Goal: Task Accomplishment & Management: Complete application form

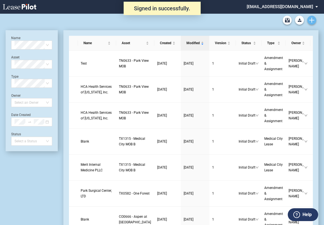
click at [314, 19] on icon "Create new document" at bounding box center [312, 20] width 5 height 5
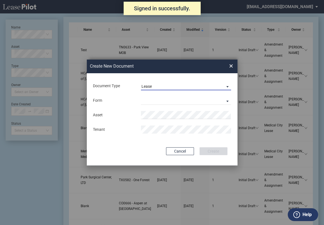
click at [173, 84] on span "Lease" at bounding box center [182, 87] width 80 height 6
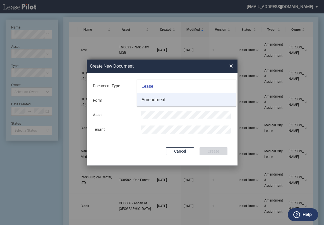
click at [172, 98] on md-option "Amendment" at bounding box center [186, 99] width 99 height 13
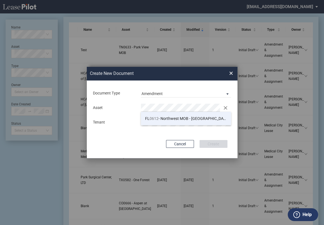
click at [182, 120] on span "FL 0612 - Northwest MOB - Margate" at bounding box center [187, 118] width 84 height 4
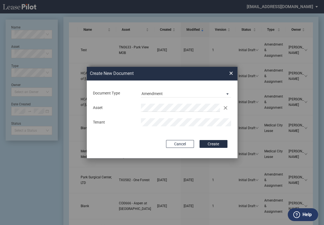
click at [200, 140] on button "Create" at bounding box center [214, 144] width 28 height 8
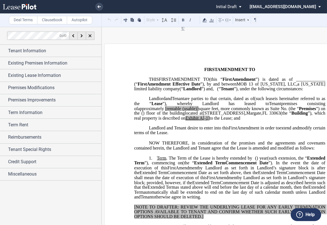
click at [137, 63] on p "﻿" at bounding box center [229, 64] width 191 height 5
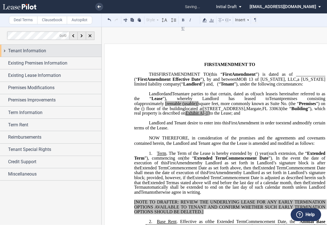
click at [53, 48] on div "Tenant Information" at bounding box center [54, 51] width 93 height 7
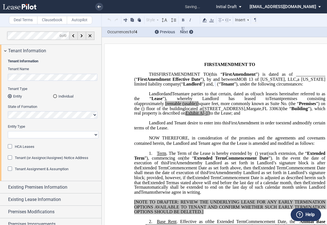
click at [47, 133] on select "Corporation Limited Liability Company General Partnership Limited Partnership O…" at bounding box center [53, 134] width 91 height 7
select select "corporation"
click at [8, 131] on select "Corporation Limited Liability Company General Partnership Limited Partnership O…" at bounding box center [53, 134] width 91 height 7
click at [10, 146] on div "HCA Leases" at bounding box center [11, 147] width 6 height 6
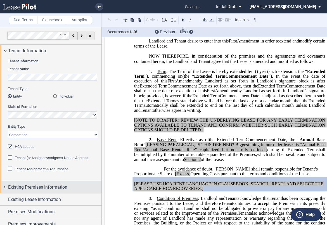
click at [33, 185] on span "Existing Premises Information" at bounding box center [37, 187] width 59 height 7
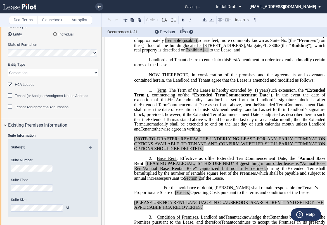
scroll to position [9, 0]
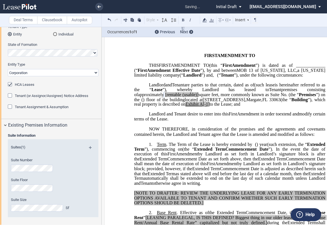
click at [198, 97] on span "(usable)]" at bounding box center [190, 94] width 16 height 5
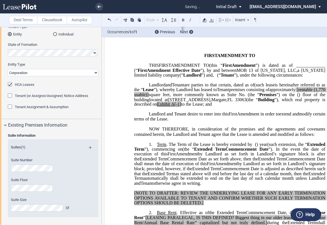
click at [245, 97] on span "square feet, more commonly known as Suite No." at bounding box center [197, 94] width 97 height 5
click at [296, 92] on span "[rentable" at bounding box center [304, 89] width 16 height 5
click at [171, 107] on span "A[-1]" at bounding box center [176, 104] width 10 height 5
click at [171, 107] on span "A[-1" at bounding box center [175, 104] width 8 height 5
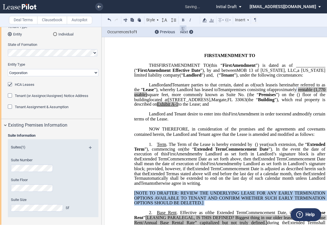
drag, startPoint x: 210, startPoint y: 219, endPoint x: 119, endPoint y: 201, distance: 92.3
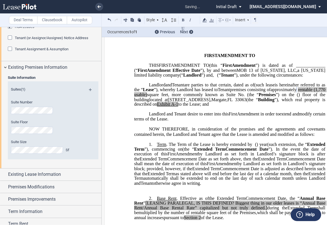
scroll to position [124, 0]
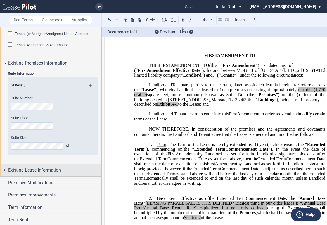
click at [42, 168] on span "Existing Lease Information" at bounding box center [34, 170] width 53 height 7
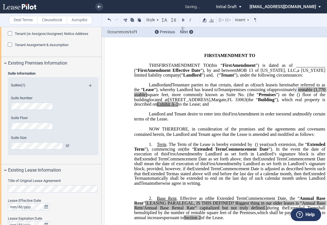
scroll to position [155, 0]
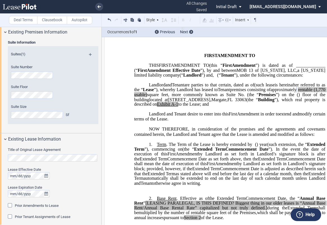
click at [0, 149] on html ".bocls-1{fill:#26354a;fill-rule:evenodd} Loading... × all changes saved Pending…" at bounding box center [163, 112] width 327 height 225
drag, startPoint x: 8, startPoint y: 203, endPoint x: 39, endPoint y: 201, distance: 31.6
click at [8, 203] on div "Prior Amendments to Lease" at bounding box center [11, 206] width 6 height 6
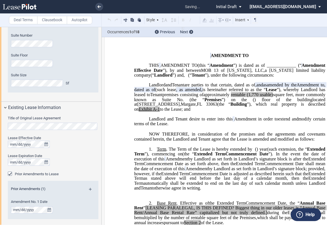
scroll to position [248, 0]
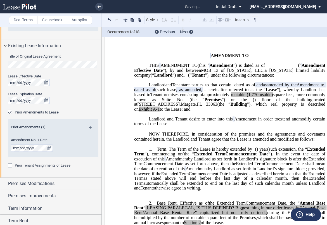
click at [89, 127] on md-icon at bounding box center [93, 129] width 8 height 7
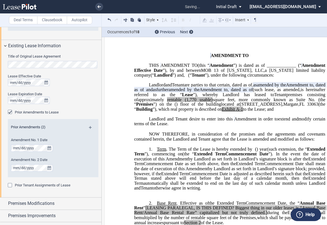
click at [89, 127] on md-icon at bounding box center [93, 129] width 8 height 7
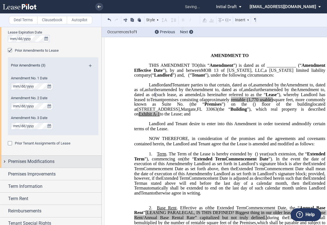
scroll to position [310, 0]
click at [38, 162] on span "Premises Modifications" at bounding box center [31, 161] width 46 height 7
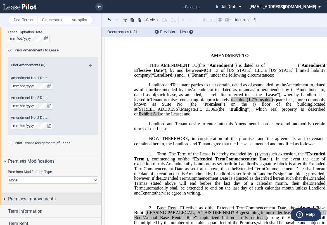
click at [36, 194] on div "Premises Improvements" at bounding box center [50, 199] width 101 height 12
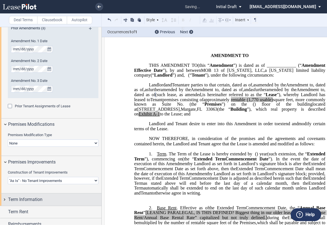
click at [37, 193] on div "Term Information" at bounding box center [50, 199] width 101 height 12
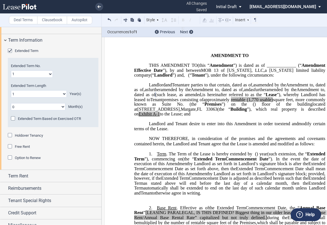
scroll to position [513, 0]
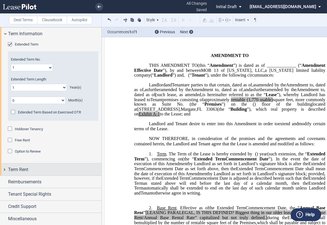
click at [39, 169] on div "Term Rent" at bounding box center [54, 169] width 93 height 7
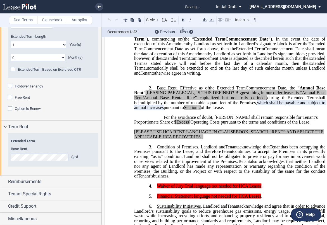
scroll to position [136, 0]
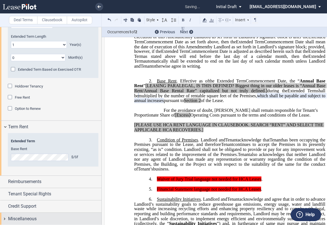
click at [26, 218] on span "Miscellaneous" at bounding box center [22, 218] width 29 height 7
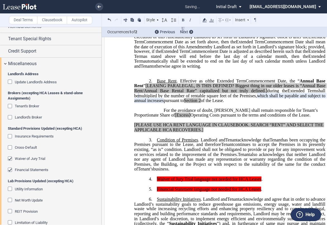
scroll to position [781, 0]
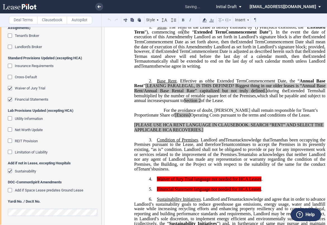
click at [8, 170] on div "Sustainability" at bounding box center [11, 172] width 6 height 6
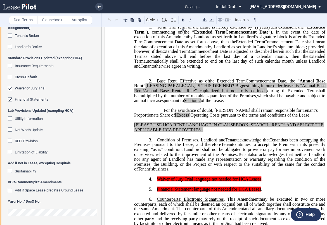
click at [11, 98] on div "Financial Statements" at bounding box center [11, 100] width 6 height 6
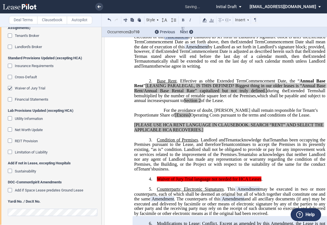
click at [10, 87] on div "Waiver of Jury Trial" at bounding box center [11, 89] width 6 height 6
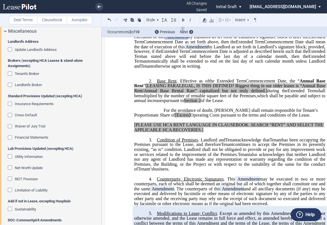
scroll to position [688, 0]
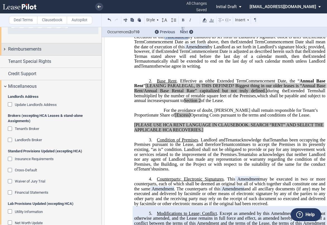
click at [36, 51] on span "Reimbursements" at bounding box center [24, 49] width 33 height 7
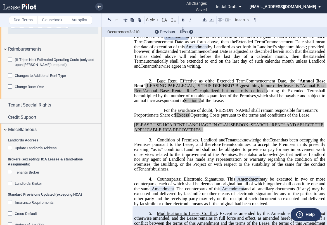
click at [10, 85] on div "Change Base Year" at bounding box center [11, 87] width 6 height 6
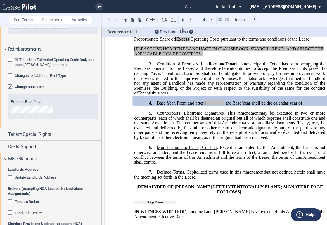
scroll to position [216, 0]
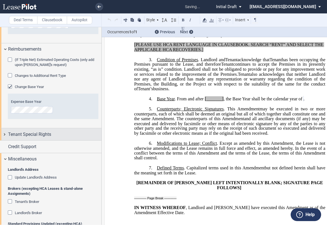
click at [33, 138] on div "Tenant Special Rights" at bounding box center [50, 134] width 101 height 12
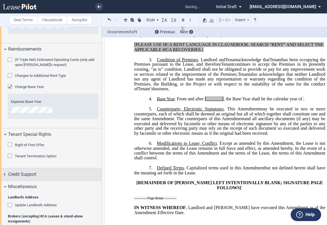
click at [37, 171] on div "Credit Support" at bounding box center [54, 174] width 93 height 7
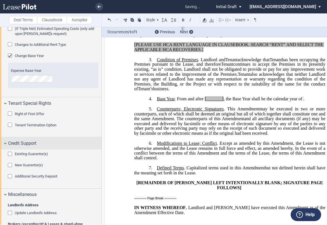
scroll to position [750, 0]
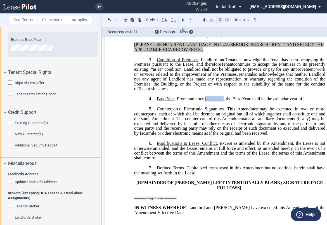
drag, startPoint x: 222, startPoint y: 112, endPoint x: 204, endPoint y: 112, distance: 18.4
click at [204, 101] on span "Base Year . From and after [_______] , the Base Year shall be the calendar year…" at bounding box center [231, 98] width 148 height 5
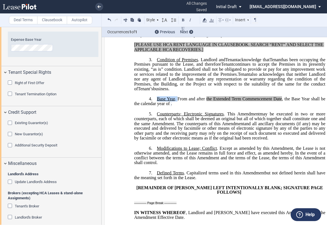
drag, startPoint x: 176, startPoint y: 111, endPoint x: 156, endPoint y: 110, distance: 20.2
click at [156, 106] on span "Base Year . From and after ﻿the Extended Term Commencement Date , the Base Year…" at bounding box center [230, 101] width 192 height 10
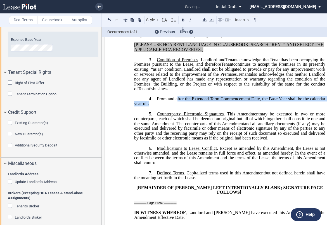
drag, startPoint x: 177, startPoint y: 111, endPoint x: 195, endPoint y: 115, distance: 18.2
click at [195, 106] on p "4. ﻿ From and after ﻿the Extended Term Commencement Date , the Base Year shall …" at bounding box center [229, 101] width 191 height 10
click at [206, 21] on icon at bounding box center [204, 20] width 7 height 7
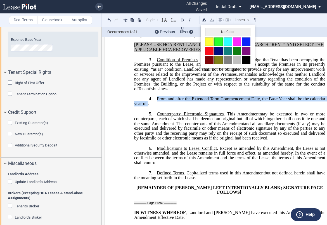
click at [210, 32] on button "No Color" at bounding box center [227, 32] width 45 height 8
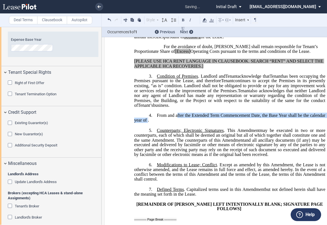
scroll to position [185, 0]
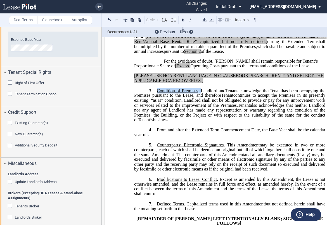
drag, startPoint x: 200, startPoint y: 103, endPoint x: 155, endPoint y: 102, distance: 45.3
click at [155, 102] on p "3. Condition of Premises . Landlord and Assignee Tenant acknowledge that Assign…" at bounding box center [229, 105] width 191 height 34
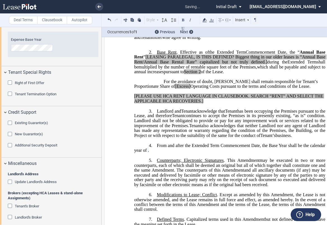
scroll to position [154, 0]
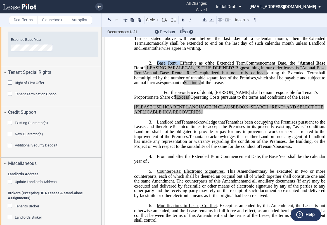
drag, startPoint x: 178, startPoint y: 75, endPoint x: 156, endPoint y: 78, distance: 22.5
click at [157, 66] on span "Base Rent . Effective as of" at bounding box center [183, 63] width 52 height 5
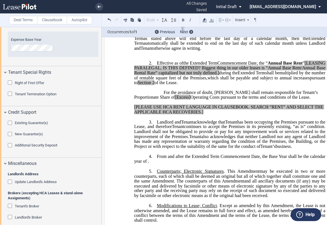
drag, startPoint x: 254, startPoint y: 101, endPoint x: 274, endPoint y: 77, distance: 31.2
click at [274, 77] on div "﻿ !!SET_LEVEL_0!! !!LEASE_LEVEL_1!! 2. ﻿ Effective as of [______] [______] the …" at bounding box center [229, 85] width 191 height 59
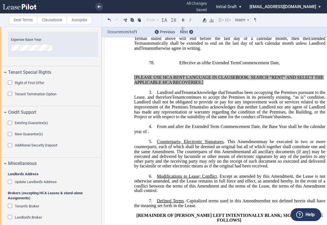
scroll to position [159, 0]
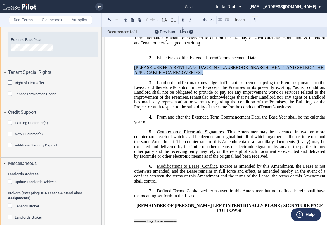
drag, startPoint x: 213, startPoint y: 87, endPoint x: 132, endPoint y: 81, distance: 80.7
click at [134, 75] on p "[PLEASE USE HCA RENT LANGUAGE IN CLAUSEBOOK. SEARCH “RENT” AND SELECT THE APPLI…" at bounding box center [229, 70] width 191 height 10
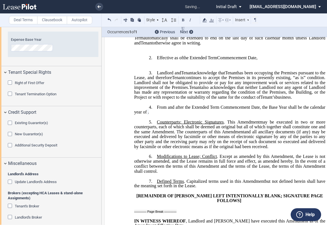
click at [266, 61] on p "2. ﻿ Effective as of [______] [______] the Extended Term the ﻿ ﻿ Extended Term …" at bounding box center [229, 57] width 191 height 5
click at [56, 18] on label "Clausebook" at bounding box center [52, 20] width 30 height 8
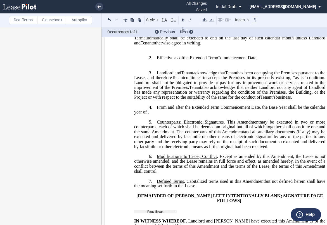
click at [264, 61] on p "2. ﻿ Effective as of [______] [______] the Extended Term the ﻿ ﻿ Extended Term …" at bounding box center [229, 57] width 191 height 5
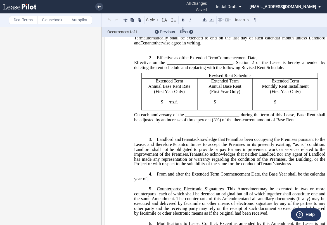
click at [130, 75] on div "!!CUSTOM_FOOTER_DISTANCE_0.1!! !!CUSTOM_FOOTER_START!! ﻿ !!CUSTOM_PAGE_NUMBER:T…" at bounding box center [229, 218] width 251 height 667
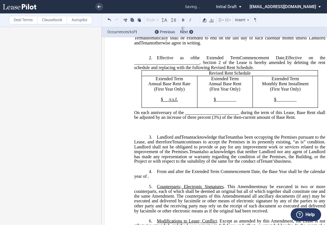
drag, startPoint x: 288, startPoint y: 71, endPoint x: 156, endPoint y: 70, distance: 131.3
click at [156, 70] on p "2. ﻿ Effective as of [______] [______] the Extended Term the ﻿ ﻿ Extended Term …" at bounding box center [229, 62] width 191 height 15
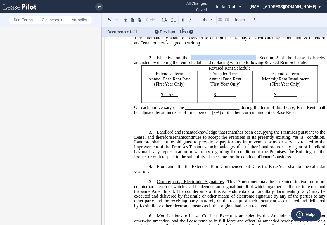
drag, startPoint x: 190, startPoint y: 70, endPoint x: 255, endPoint y: 70, distance: 64.6
click at [255, 65] on span "Effective on the _____________________________, Section 2 of the Lease is hereb…" at bounding box center [230, 60] width 192 height 10
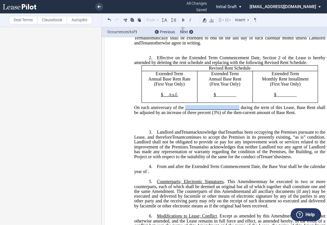
drag, startPoint x: 184, startPoint y: 120, endPoint x: 238, endPoint y: 118, distance: 54.2
click at [238, 115] on span "On each anniversary of the ________________________ during the term of this Lea…" at bounding box center [230, 110] width 192 height 10
drag, startPoint x: 162, startPoint y: 105, endPoint x: 168, endPoint y: 105, distance: 5.6
click at [168, 98] on p "$ /r.s.f." at bounding box center [169, 94] width 51 height 5
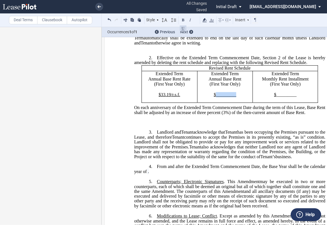
drag, startPoint x: 215, startPoint y: 105, endPoint x: 236, endPoint y: 105, distance: 20.7
click at [236, 98] on p "$ _________" at bounding box center [225, 94] width 51 height 5
drag, startPoint x: 276, startPoint y: 105, endPoint x: 297, endPoint y: 107, distance: 21.3
click at [297, 98] on p "$ _________" at bounding box center [285, 94] width 61 height 5
click at [183, 120] on p "﻿" at bounding box center [229, 117] width 191 height 5
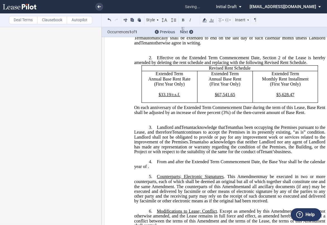
click at [177, 120] on p at bounding box center [229, 117] width 191 height 5
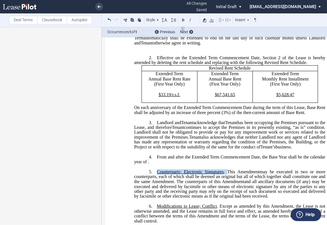
drag, startPoint x: 224, startPoint y: 182, endPoint x: 155, endPoint y: 185, distance: 69.1
click at [155, 185] on p "5. Counterparts; Electronic Signatures . This ﻿ ﻿ First Amendment Assignment ma…" at bounding box center [229, 184] width 191 height 30
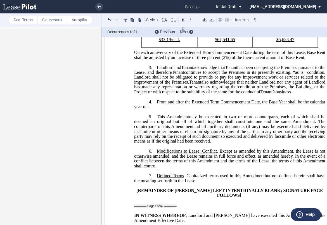
scroll to position [221, 0]
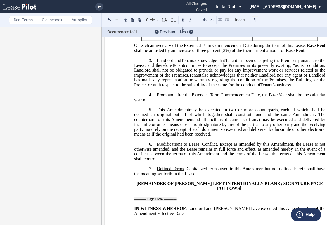
click at [155, 176] on p "7. Defined Terms . Capitalized terms used in this ﻿ ﻿ First Amendment Assignmen…" at bounding box center [229, 171] width 191 height 10
drag, startPoint x: 187, startPoint y: 180, endPoint x: 155, endPoint y: 181, distance: 32.4
click at [155, 176] on p "7. Defined Terms . Capitalized terms used in this ﻿ ﻿ First Amendment Assignmen…" at bounding box center [229, 171] width 191 height 10
click at [153, 206] on p "﻿" at bounding box center [229, 203] width 191 height 5
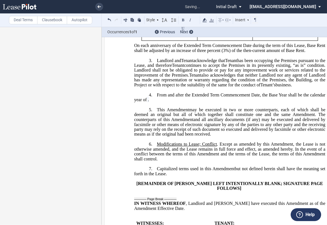
drag, startPoint x: 156, startPoint y: 179, endPoint x: 161, endPoint y: 179, distance: 5.3
click at [157, 171] on span "Capitalized terms used in this" at bounding box center [184, 168] width 54 height 5
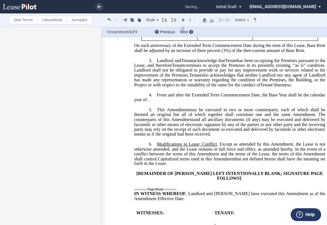
click at [187, 161] on span "Amendment shall control." at bounding box center [230, 156] width 192 height 10
click at [194, 161] on span "Capitalized terms used in this" at bounding box center [185, 158] width 54 height 5
click at [159, 161] on span "﻿" at bounding box center [158, 158] width 1 height 5
click at [183, 28] on button at bounding box center [183, 28] width 7 height 7
click at [221, 166] on span "but not defined herein shall have the meaning set forth in the Lease." at bounding box center [230, 161] width 192 height 10
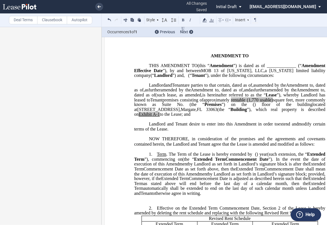
scroll to position [0, 0]
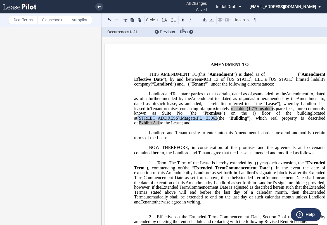
drag, startPoint x: 178, startPoint y: 132, endPoint x: 267, endPoint y: 132, distance: 88.9
click at [267, 125] on span "located at [STREET_ADDRESS] (the “ Building ”), which real property is describe…" at bounding box center [230, 118] width 192 height 15
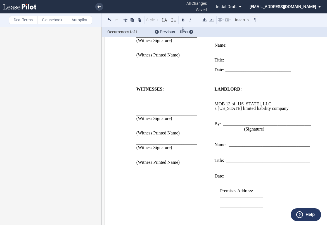
scroll to position [459, 0]
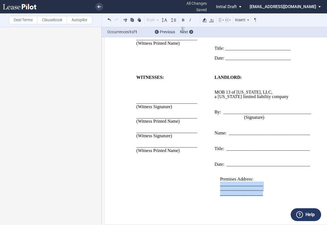
drag, startPoint x: 264, startPoint y: 194, endPoint x: 219, endPoint y: 186, distance: 45.4
click at [219, 186] on div "Premises Address: ___________________ ___________________ ___________________" at bounding box center [265, 181] width 100 height 29
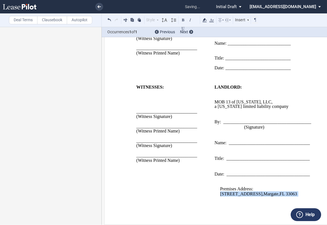
scroll to position [449, 0]
click at [267, 193] on span "Margate" at bounding box center [271, 193] width 15 height 5
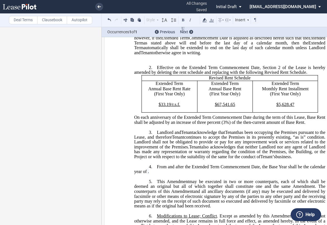
scroll to position [170, 0]
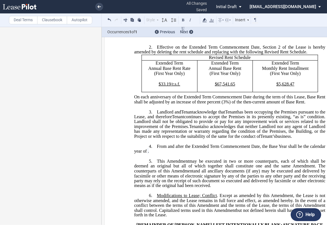
click at [311, 139] on p "3. ﻿ Landlord and Assignee Tenant acknowledge that Assignor Tenant has been occ…" at bounding box center [229, 124] width 191 height 30
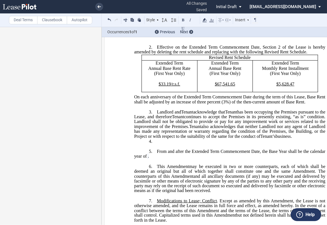
click at [29, 20] on label "Deal Terms" at bounding box center [23, 20] width 29 height 8
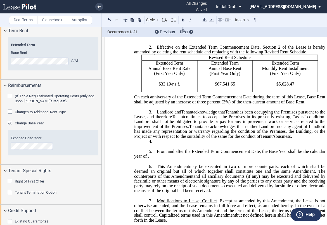
scroll to position [745, 0]
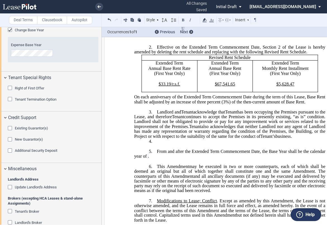
click at [7, 99] on div "Right of First Offer Floor Spaces Subject to ROFO Upload Offering Space Plan Ch…" at bounding box center [50, 98] width 101 height 28
click at [10, 99] on div "Tenant Termination Option" at bounding box center [11, 100] width 6 height 6
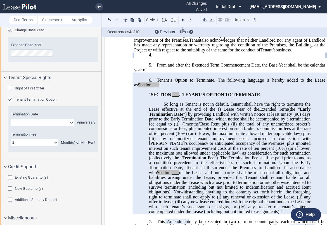
scroll to position [263, 0]
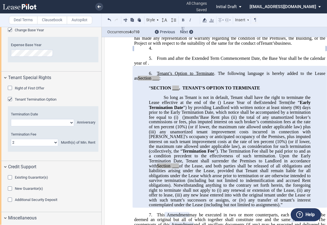
click at [69, 122] on select "Year 1 Year 2 Year 3 Year 4 Year 5 Year 6 Year 7 Year 8 Year 9 Year 10 Year 11 …" at bounding box center [42, 122] width 63 height 7
select select "string:1"
click at [11, 119] on select "Year 1 Year 2 Year 3 Year 4 Year 5 Year 6 Year 7 Year 8 Year 9 Year 10 Year 11 …" at bounding box center [42, 122] width 63 height 7
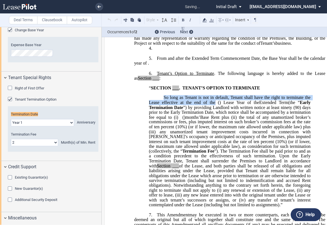
scroll to position [733, 0]
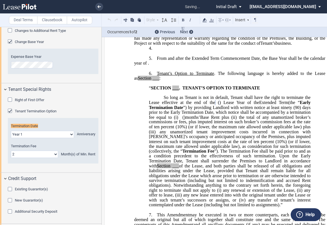
click at [218, 110] on span "”) by providing Landlord with written notice at least ninety" at bounding box center [237, 107] width 109 height 5
click at [218, 105] on span "(" at bounding box center [218, 102] width 1 height 5
click at [208, 105] on span "So long as Tenant is not in default, Tenant shall have the right to terminate t…" at bounding box center [230, 100] width 163 height 10
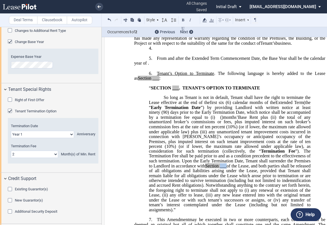
drag, startPoint x: 179, startPoint y: 176, endPoint x: 173, endPoint y: 176, distance: 5.9
click at [220, 168] on span "___" at bounding box center [223, 165] width 7 height 5
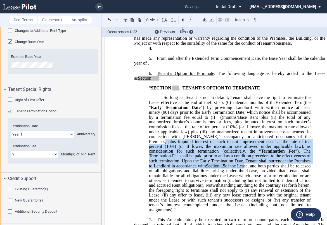
drag, startPoint x: 196, startPoint y: 177, endPoint x: 120, endPoint y: 153, distance: 79.8
click at [120, 153] on div "!!CUSTOM_FOOTER_DISTANCE_0.1!! !!CUSTOM_FOOTER_START!! ﻿ !!CUSTOM_PAGE_NUMBER:T…" at bounding box center [229, 174] width 251 height 787
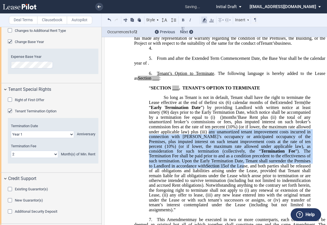
click at [204, 21] on use at bounding box center [205, 20] width 4 height 4
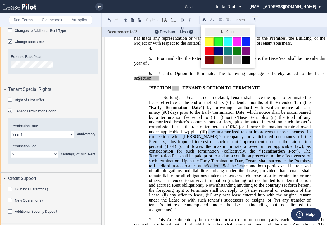
click at [233, 32] on button "No Color" at bounding box center [227, 32] width 45 height 8
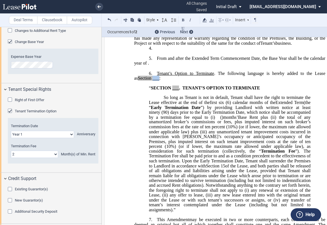
drag, startPoint x: 148, startPoint y: 89, endPoint x: 154, endPoint y: 88, distance: 6.2
click at [154, 81] on span "___" at bounding box center [156, 78] width 7 height 5
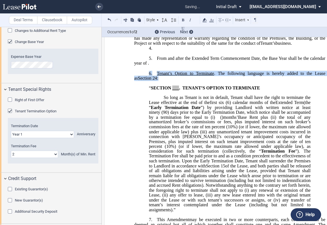
drag, startPoint x: 165, startPoint y: 88, endPoint x: 155, endPoint y: 82, distance: 11.9
click at [155, 82] on div "!!SET_LEVEL_0!! !!LEASE_LEVEL_1!! 6. Tenant’s Option to Terminate . The followi…" at bounding box center [229, 139] width 191 height 146
click at [206, 20] on use at bounding box center [205, 20] width 4 height 4
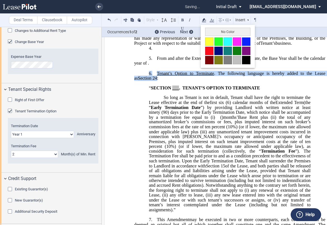
drag, startPoint x: 215, startPoint y: 31, endPoint x: 210, endPoint y: 59, distance: 28.5
click at [215, 31] on button "No Color" at bounding box center [227, 32] width 45 height 8
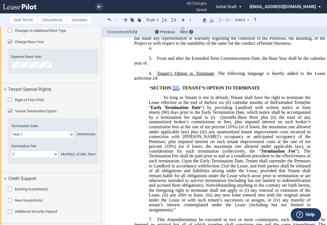
drag, startPoint x: 172, startPoint y: 97, endPoint x: 178, endPoint y: 97, distance: 5.6
click at [178, 91] on span "“ SECTION ___ . TENANT’S OPTION TO TERMINATE" at bounding box center [205, 88] width 112 height 5
drag, startPoint x: 187, startPoint y: 100, endPoint x: 152, endPoint y: 98, distance: 35.5
click at [152, 91] on span "“ SECTION 24 . TENANT’S OPTION TO TERMINATE" at bounding box center [204, 88] width 110 height 5
drag, startPoint x: 203, startPoint y: 19, endPoint x: 207, endPoint y: 30, distance: 11.7
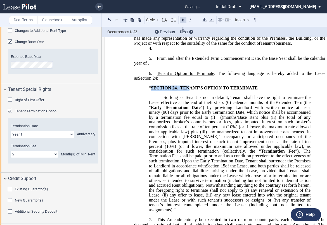
click at [204, 19] on icon at bounding box center [204, 20] width 7 height 7
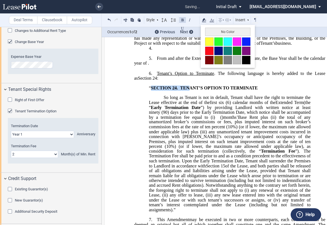
drag, startPoint x: 210, startPoint y: 33, endPoint x: 211, endPoint y: 39, distance: 6.1
click at [210, 33] on button "No Color" at bounding box center [227, 32] width 45 height 8
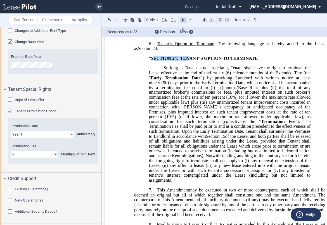
scroll to position [294, 0]
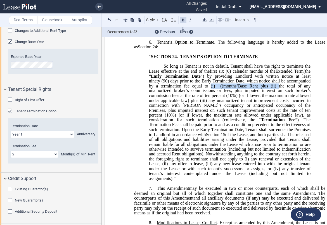
drag, startPoint x: 205, startPoint y: 97, endPoint x: 279, endPoint y: 96, distance: 74.3
click at [279, 96] on p "So long as Tenant is not in default, Tenant shall have the right to terminate t…" at bounding box center [230, 122] width 162 height 117
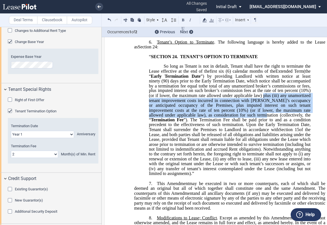
drag, startPoint x: 262, startPoint y: 107, endPoint x: 225, endPoint y: 127, distance: 42.9
click at [225, 127] on span "﻿ the total of any unamortized broker’s commissions or fees, plus imputed inter…" at bounding box center [230, 129] width 163 height 92
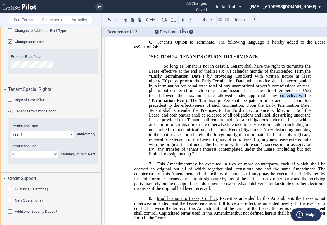
drag, startPoint x: 303, startPoint y: 107, endPoint x: 279, endPoint y: 105, distance: 23.3
click at [279, 103] on span "(collectively, the “" at bounding box center [230, 98] width 163 height 10
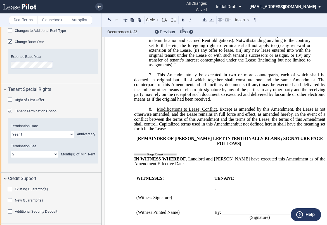
scroll to position [387, 0]
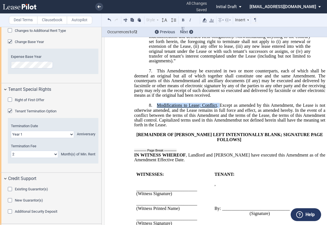
drag, startPoint x: 219, startPoint y: 115, endPoint x: 156, endPoint y: 115, distance: 62.3
click at [157, 108] on span "Modifications to Lease; Conflict . Except as amended by this" at bounding box center [213, 105] width 113 height 5
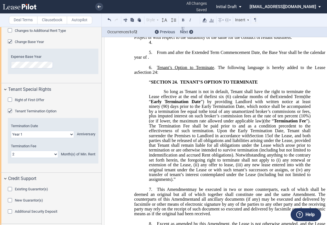
scroll to position [263, 0]
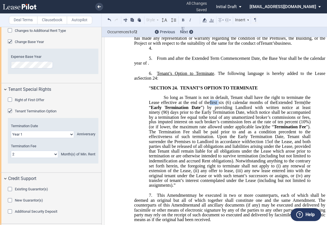
drag, startPoint x: 216, startPoint y: 113, endPoint x: 208, endPoint y: 113, distance: 8.1
click at [208, 105] on span "So long as Tenant is not in default, Tenant shall have the right to terminate t…" at bounding box center [230, 100] width 163 height 10
click at [235, 120] on span "(90) days prior to the Early Termination Date, which notice shall be accompanie…" at bounding box center [230, 115] width 163 height 10
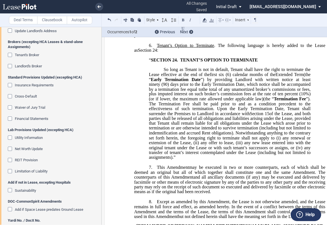
scroll to position [294, 0]
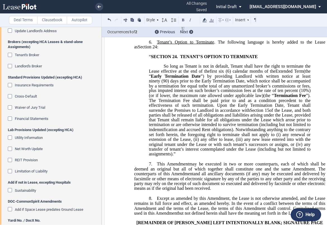
click at [155, 173] on p "7. ﻿ This ﻿ ﻿ First Amendment Assignment may be executed in two or more counter…" at bounding box center [229, 177] width 191 height 30
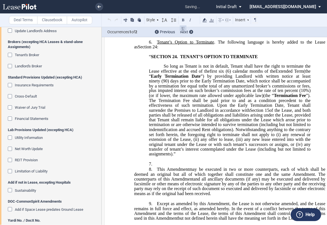
click at [164, 167] on p "7. ﻿" at bounding box center [229, 164] width 191 height 5
click at [47, 19] on label "Clausebook" at bounding box center [52, 20] width 30 height 8
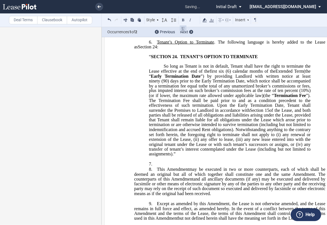
scroll to position [0, 0]
click at [169, 167] on p "7. ﻿" at bounding box center [229, 164] width 191 height 5
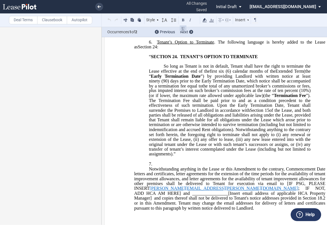
click at [145, 180] on p "Notwithstanding anything in the Lease or this Amendment to the contrary, Commen…" at bounding box center [229, 189] width 191 height 44
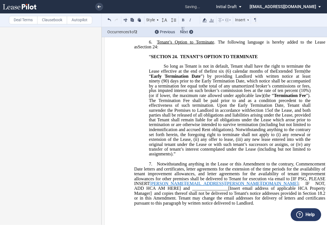
click at [241, 175] on span "Notwithstanding anything in the Lease or this Amendment to the contrary, Commen…" at bounding box center [230, 169] width 192 height 15
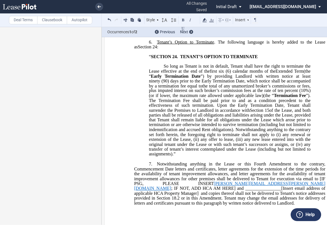
click at [300, 147] on span "any new lease entered into with the original tenant under the Lease or with suc…" at bounding box center [230, 142] width 163 height 10
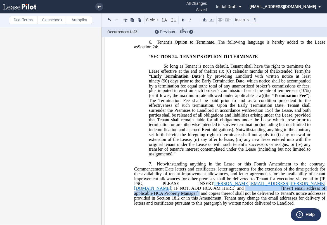
drag, startPoint x: 156, startPoint y: 198, endPoint x: 303, endPoint y: 198, distance: 146.7
click at [303, 198] on span "Notwithstanding anything in the Lease or this Fourth Amendment to the contrary,…" at bounding box center [230, 184] width 192 height 44
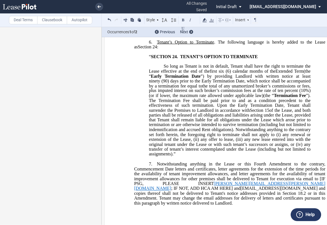
click at [119, 128] on div "!!CUSTOM_FOOTER_DISTANCE_0.1!! !!CUSTOM_FOOTER_START!! ﻿ !!CUSTOM_PAGE_NUMBER:T…" at bounding box center [229, 160] width 251 height 820
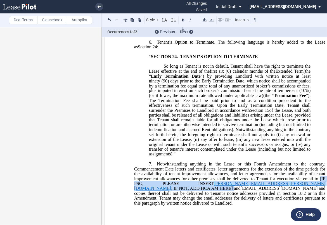
drag, startPoint x: 319, startPoint y: 189, endPoint x: 147, endPoint y: 199, distance: 172.2
click at [147, 199] on span "Notwithstanding anything in the Lease or this Fourth Amendment to the contrary,…" at bounding box center [230, 184] width 192 height 44
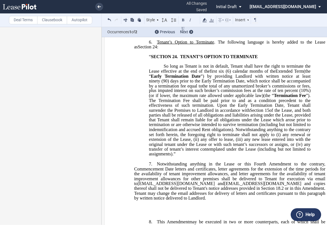
click at [248, 200] on span "and copies thereof shall not be delivered to Tenant's notice addresses provided…" at bounding box center [230, 191] width 192 height 20
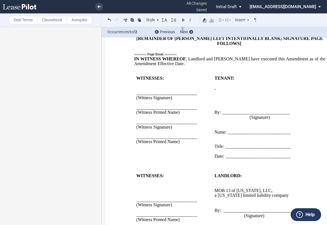
scroll to position [573, 0]
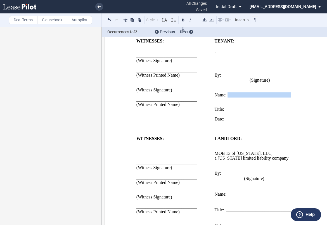
drag, startPoint x: 227, startPoint y: 107, endPoint x: 291, endPoint y: 107, distance: 64.3
click at [290, 97] on p "Name: ____________________________" at bounding box center [265, 94] width 100 height 5
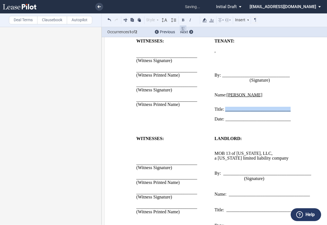
drag, startPoint x: 225, startPoint y: 120, endPoint x: 291, endPoint y: 121, distance: 65.7
click at [291, 112] on p "Title: _____________________________" at bounding box center [265, 109] width 100 height 5
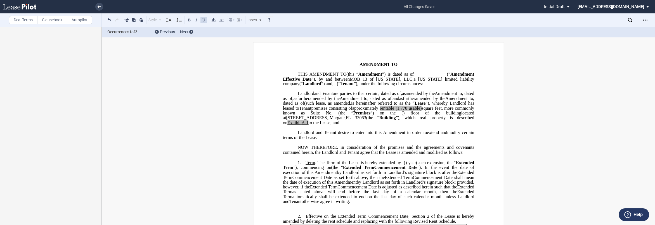
scroll to position [0, 0]
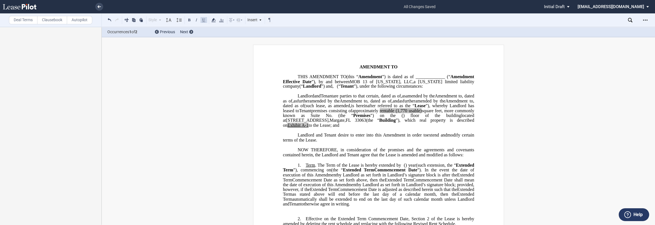
drag, startPoint x: 326, startPoint y: 106, endPoint x: 444, endPoint y: 139, distance: 122.4
click at [327, 128] on p "MOB 13 of [US_STATE], LLC , a [US_STATE] limited liability company (“ Landlord …" at bounding box center [378, 111] width 191 height 34
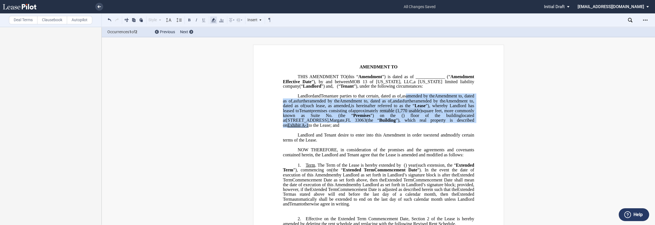
click at [213, 20] on use at bounding box center [213, 20] width 4 height 4
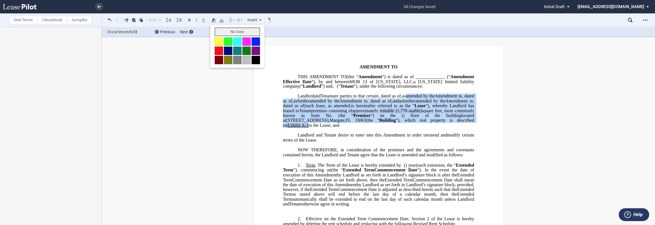
click at [234, 29] on button "No Color" at bounding box center [237, 32] width 45 height 8
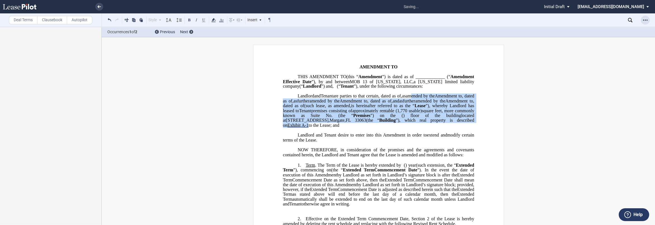
click at [327, 20] on icon "Open Lease options menu" at bounding box center [645, 20] width 4 height 4
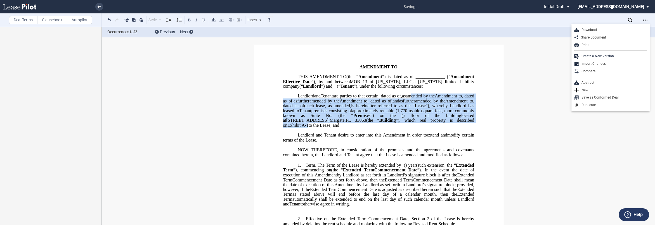
click at [327, 27] on div "Download" at bounding box center [610, 30] width 78 height 8
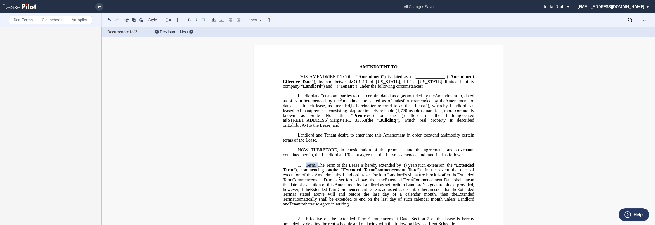
drag, startPoint x: 316, startPoint y: 179, endPoint x: 303, endPoint y: 180, distance: 12.6
click at [305, 168] on span "Term . The Term of the Lease is hereby extended by" at bounding box center [352, 165] width 95 height 5
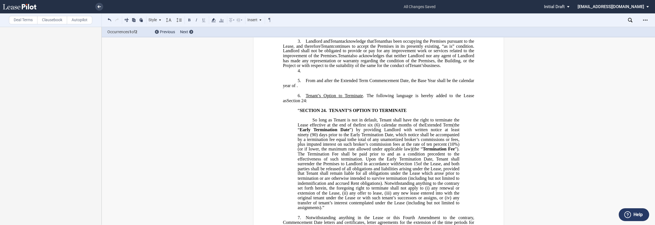
scroll to position [279, 0]
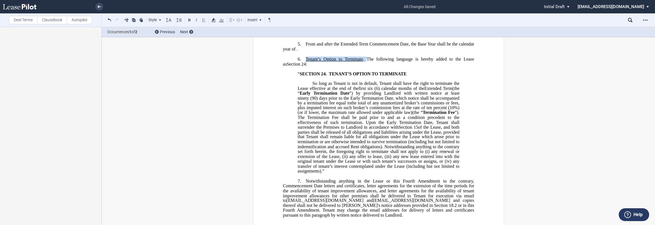
drag, startPoint x: 363, startPoint y: 69, endPoint x: 304, endPoint y: 69, distance: 59.0
click at [304, 67] on span "Tenant’s Option to Terminate . The following language is hereby added to the Le…" at bounding box center [379, 62] width 192 height 10
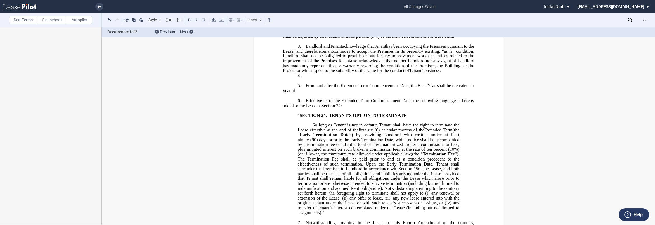
scroll to position [155, 0]
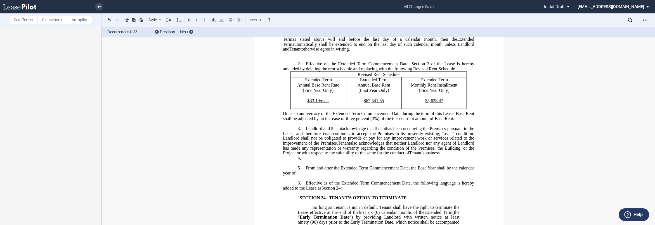
click at [313, 161] on p "4. ​" at bounding box center [378, 158] width 191 height 5
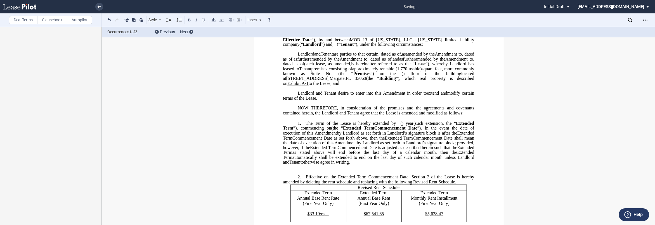
scroll to position [31, 0]
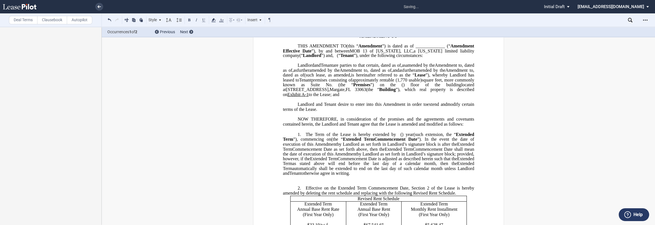
click at [322, 181] on p "﻿" at bounding box center [378, 178] width 191 height 5
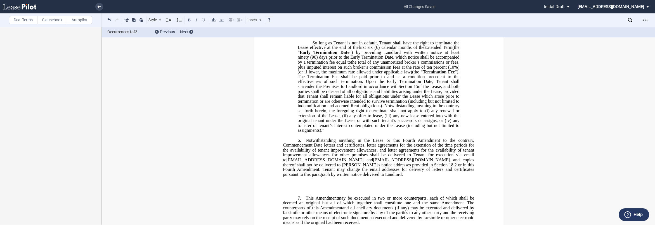
scroll to position [341, 0]
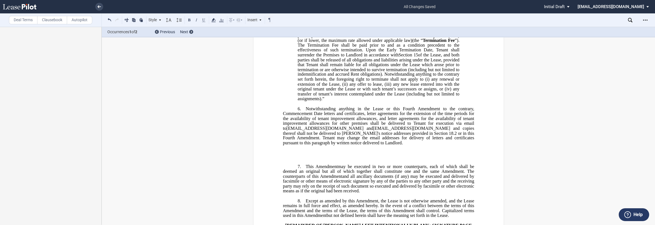
click at [321, 160] on p "﻿" at bounding box center [378, 157] width 191 height 5
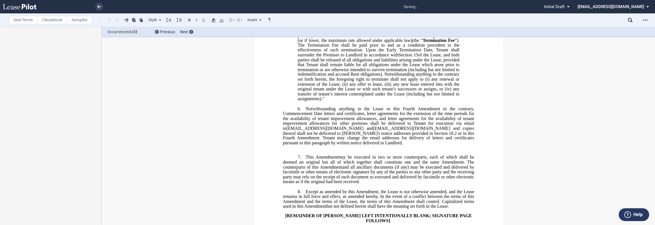
click at [315, 151] on p "﻿" at bounding box center [378, 148] width 191 height 5
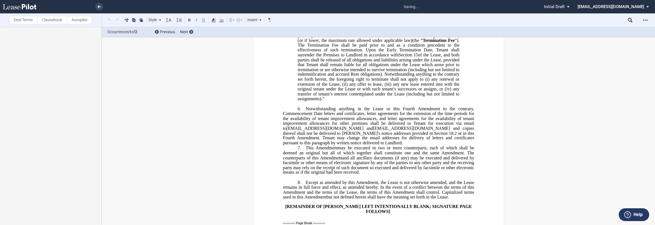
click at [327, 146] on p "6. ﻿ Notwithstanding anything in the Lease or this Fourth Amendment to the cont…" at bounding box center [378, 125] width 191 height 39
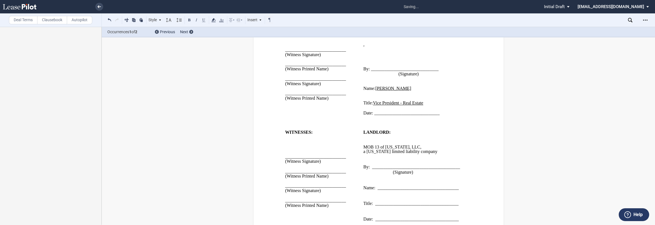
scroll to position [623, 0]
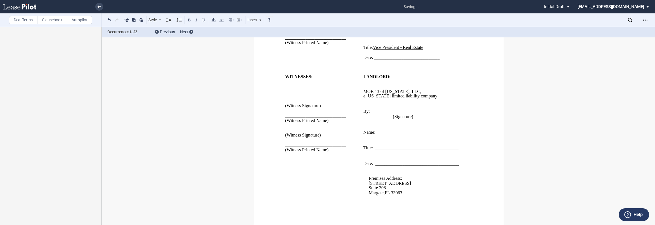
click at [327, 25] on div "Download Share Document Print Create a New Version Import Changes Compare Abstr…" at bounding box center [605, 19] width 99 height 13
click at [327, 22] on icon "Open Lease options menu" at bounding box center [645, 20] width 4 height 4
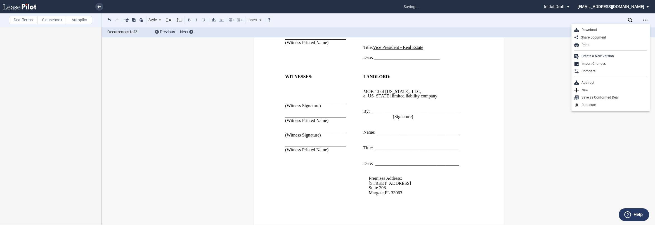
click at [327, 32] on div "Download" at bounding box center [612, 30] width 68 height 5
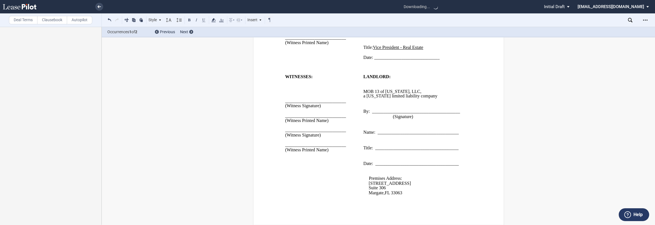
drag, startPoint x: 644, startPoint y: 22, endPoint x: 644, endPoint y: 25, distance: 3.4
click at [327, 22] on icon "Open Lease options menu" at bounding box center [645, 20] width 4 height 4
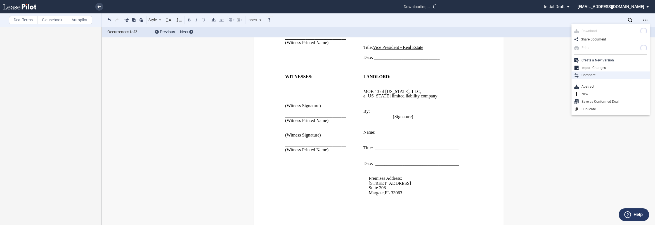
click at [327, 75] on div "Compare" at bounding box center [612, 75] width 68 height 5
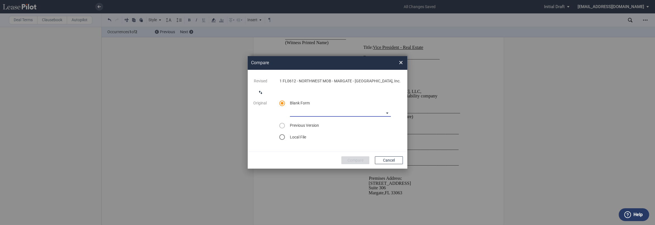
drag, startPoint x: 322, startPoint y: 116, endPoint x: 328, endPoint y: 125, distance: 11.2
click at [322, 116] on md-select "Medical Office Amendment Blank Form Medical Office Assignment Blank Form" at bounding box center [340, 112] width 101 height 8
click at [327, 117] on div "Medical Office Amendment Blank Form" at bounding box center [328, 116] width 77 height 6
click at [327, 160] on button "Compare" at bounding box center [355, 160] width 28 height 8
click at [327, 162] on div "Compare × ..." at bounding box center [328, 112] width 160 height 113
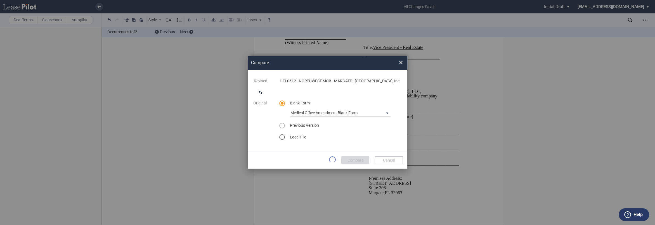
scroll to position [0, 0]
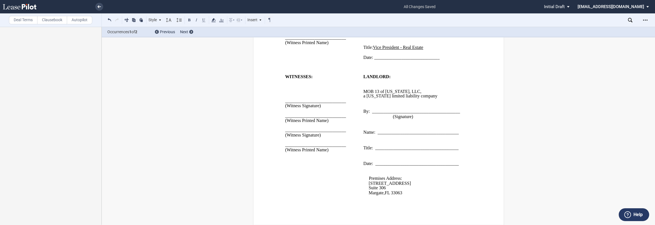
drag, startPoint x: 408, startPoint y: 205, endPoint x: 409, endPoint y: 203, distance: 3.0
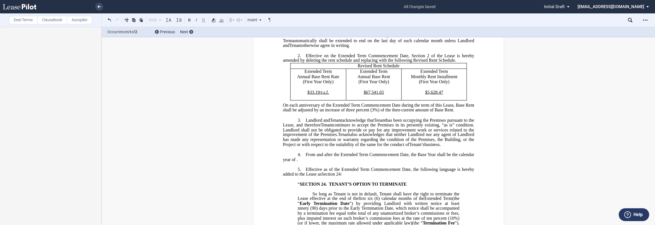
scroll to position [592, 0]
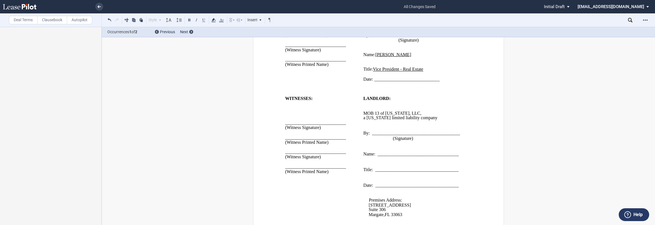
click at [156, 194] on div "Deal Terms Clausebook Autopilot Style Normal 8pt 9pt 10pt 10.5pt 11pt 12pt 14pt…" at bounding box center [327, 126] width 655 height 198
